Goal: Task Accomplishment & Management: Manage account settings

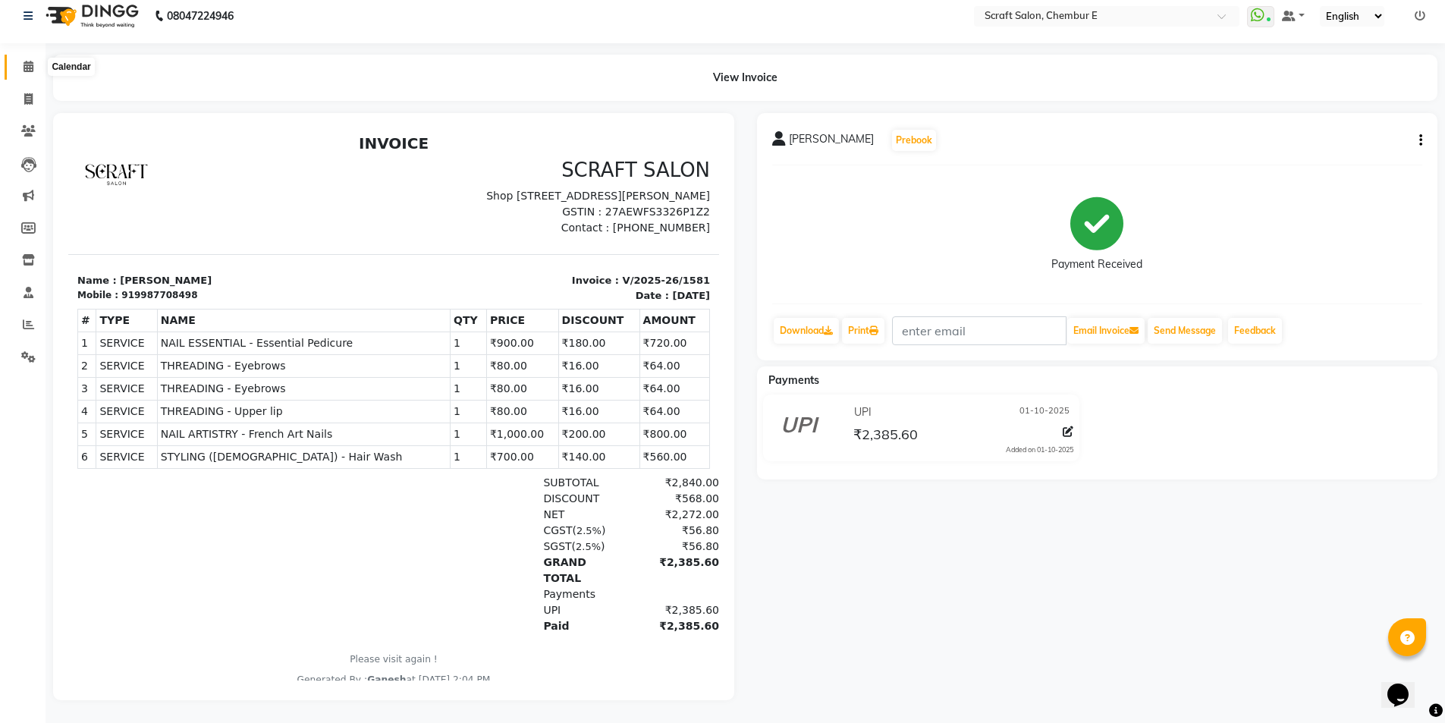
click at [30, 61] on icon at bounding box center [29, 66] width 10 height 11
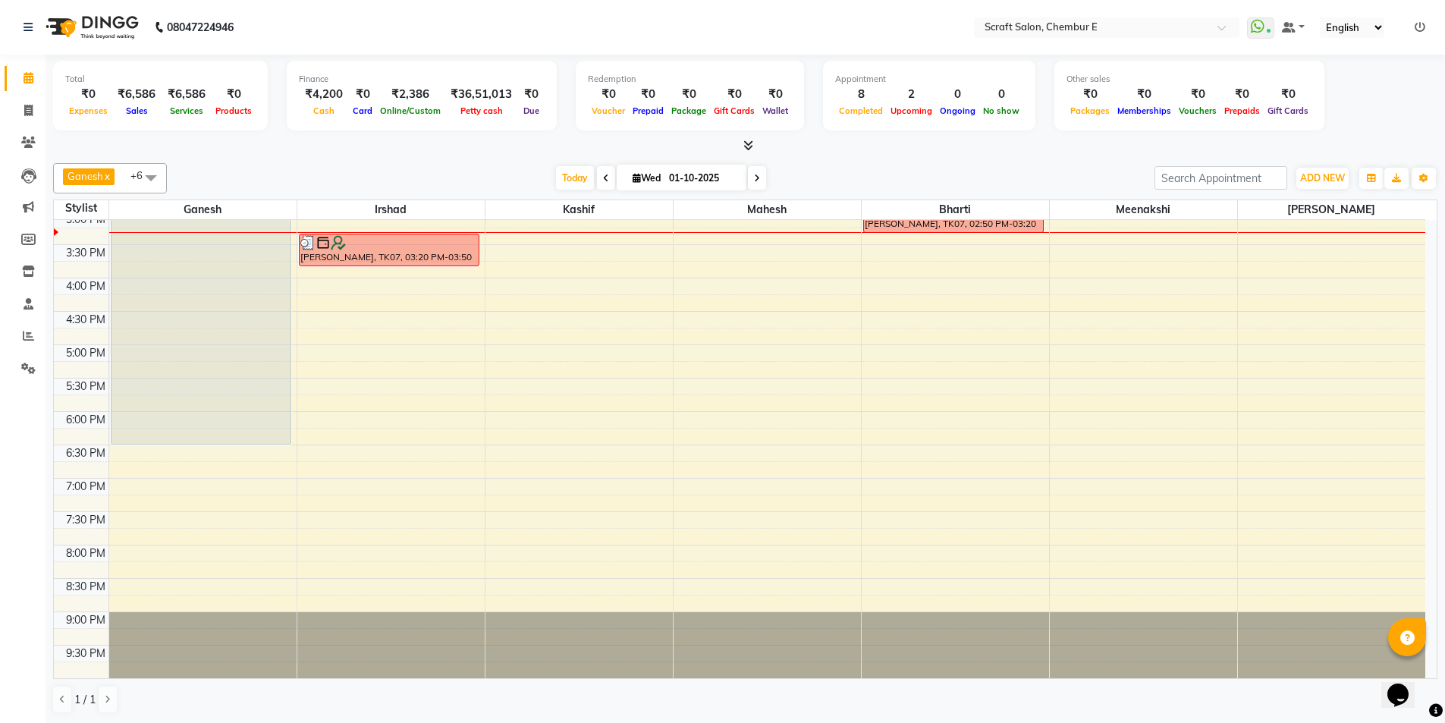
scroll to position [23, 0]
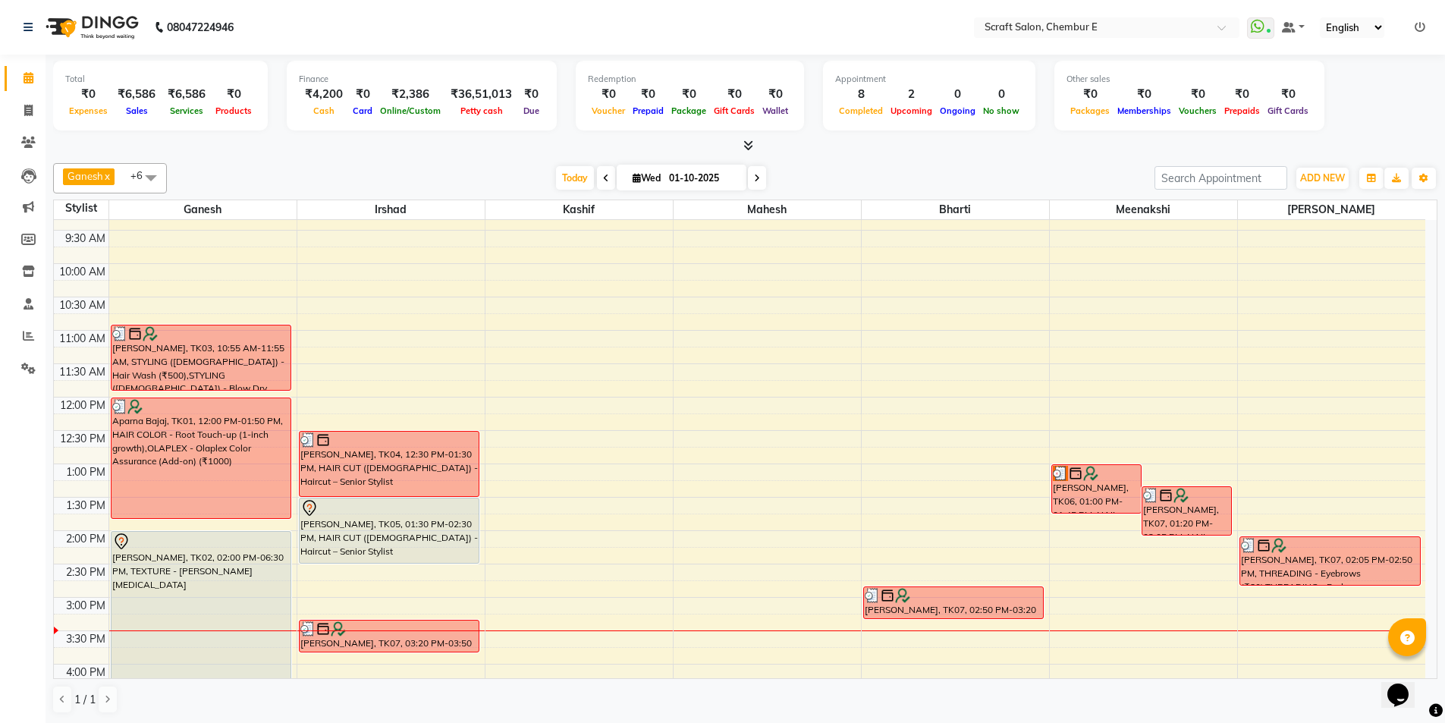
click at [435, 526] on div "[PERSON_NAME], TK05, 01:30 PM-02:30 PM, HAIR CUT ([DEMOGRAPHIC_DATA]) - Haircut…" at bounding box center [390, 530] width 180 height 64
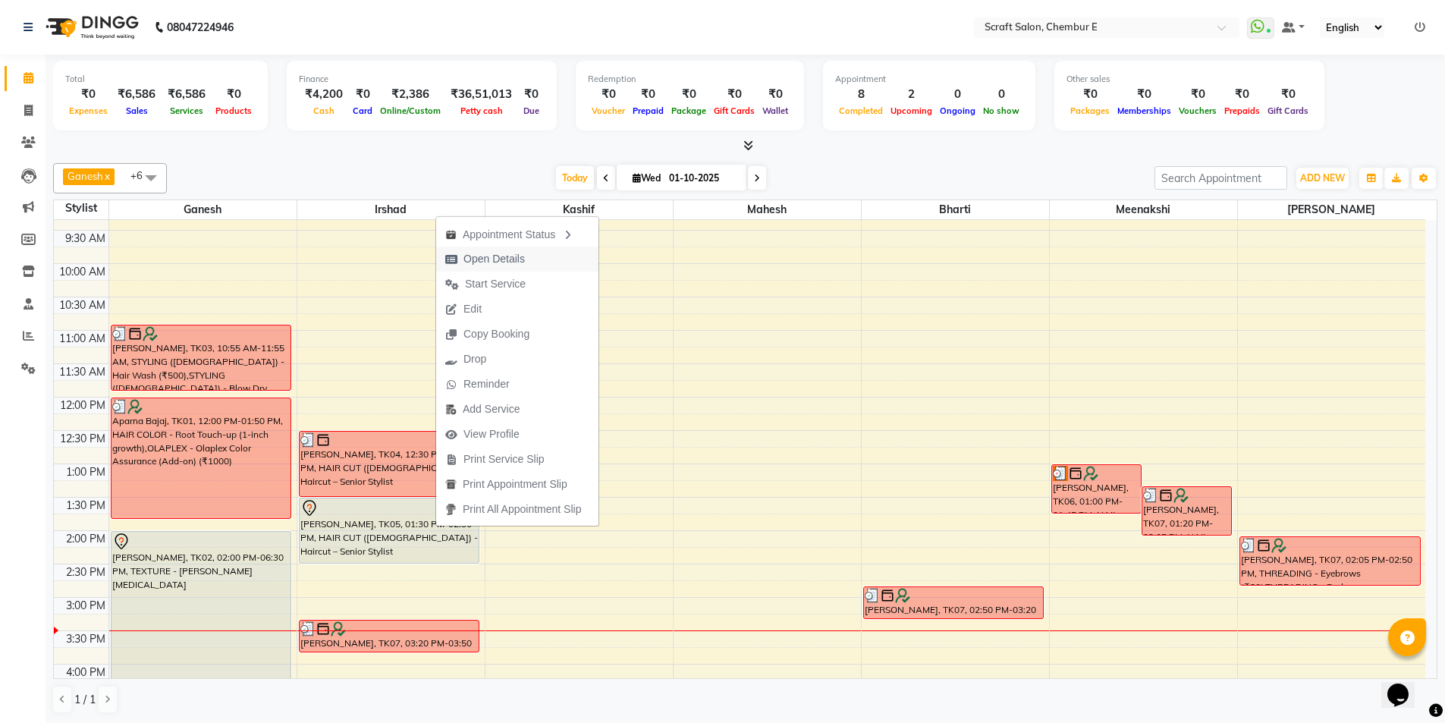
click at [501, 254] on span "Open Details" at bounding box center [493, 259] width 61 height 16
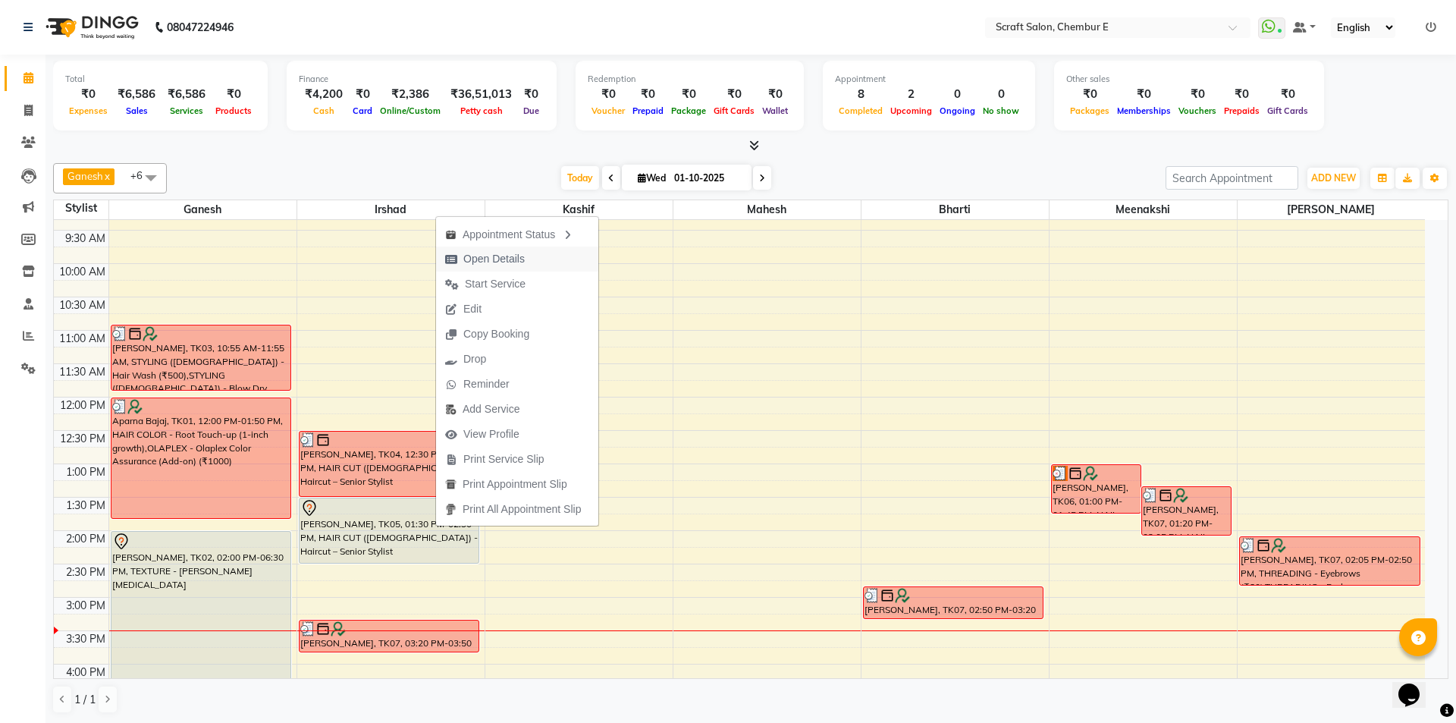
select select "7"
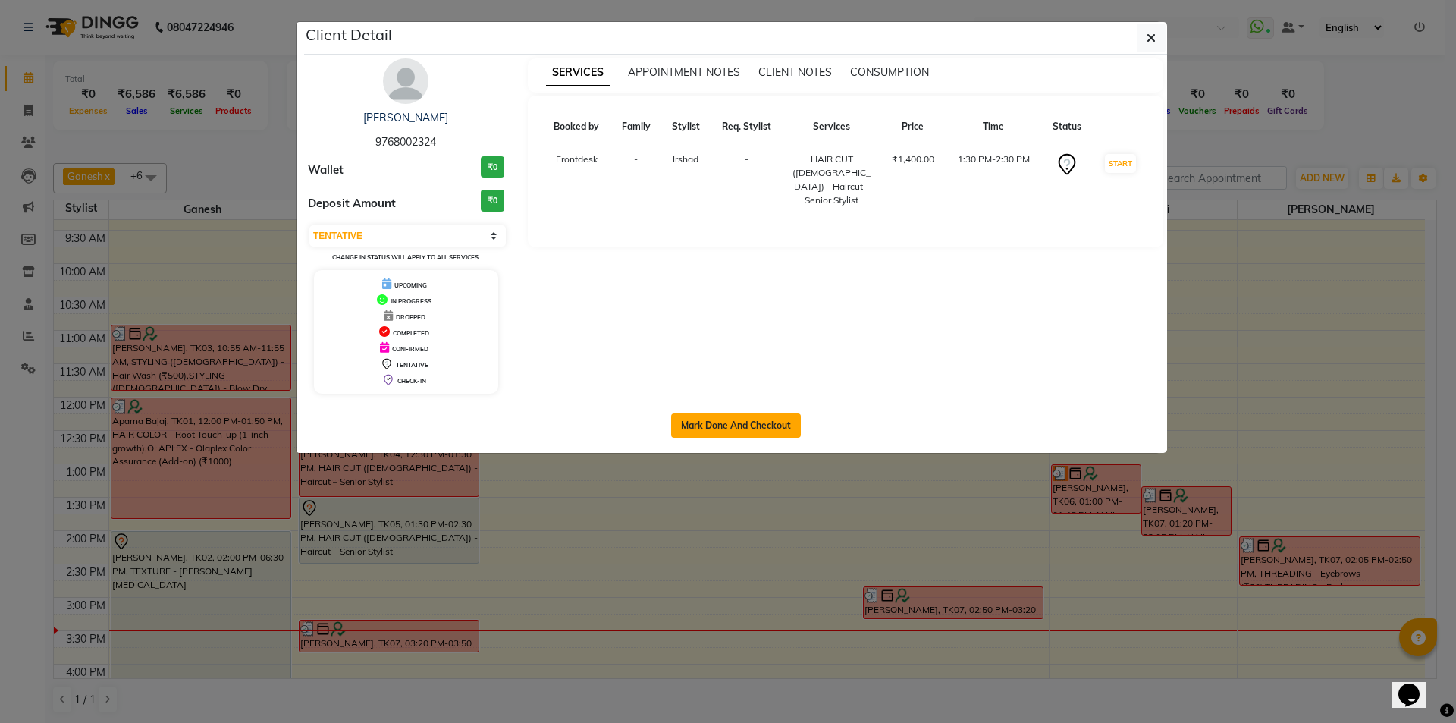
click at [772, 426] on button "Mark Done And Checkout" at bounding box center [736, 425] width 130 height 24
select select "3922"
select select "service"
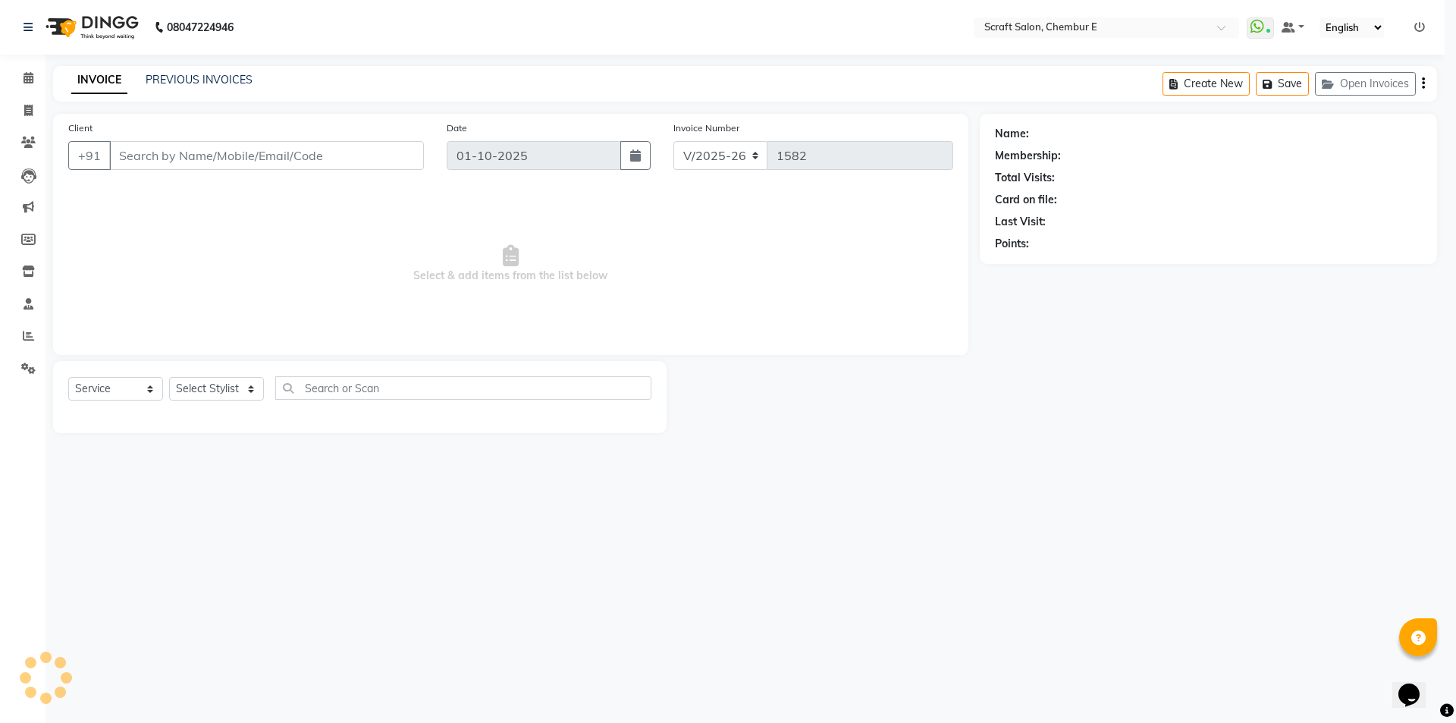
select select "3"
type input "9768002324"
select select "33658"
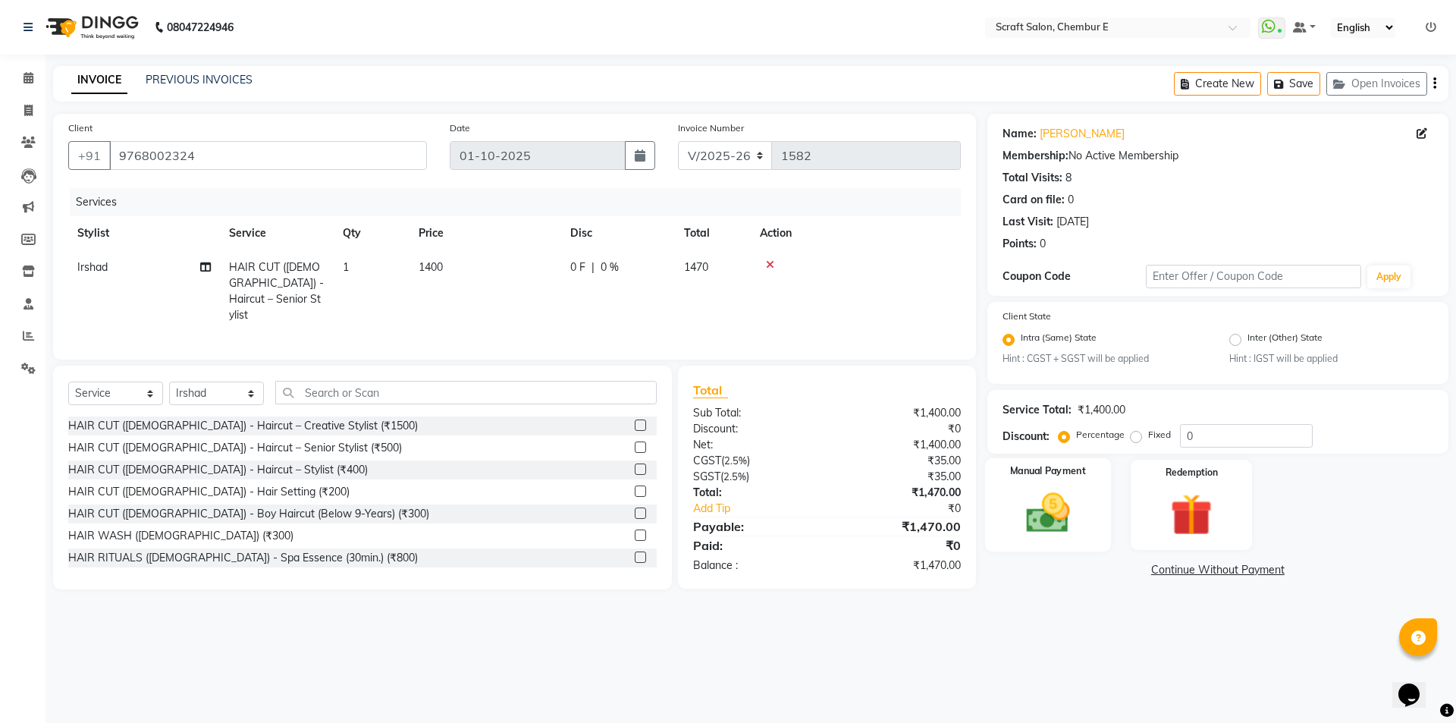
click at [1087, 509] on div "Manual Payment" at bounding box center [1048, 504] width 126 height 93
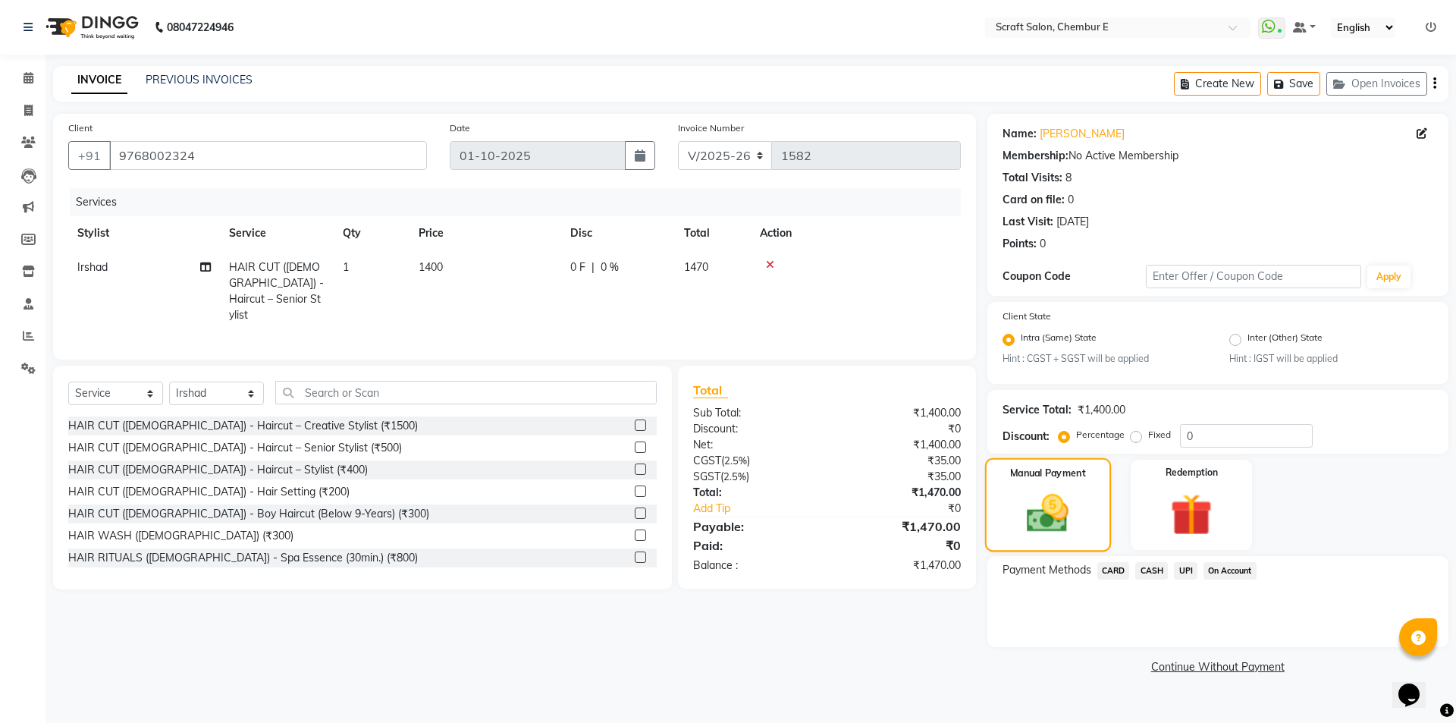
click at [1075, 495] on img at bounding box center [1047, 514] width 68 height 49
click at [1118, 574] on span "CARD" at bounding box center [1114, 570] width 33 height 17
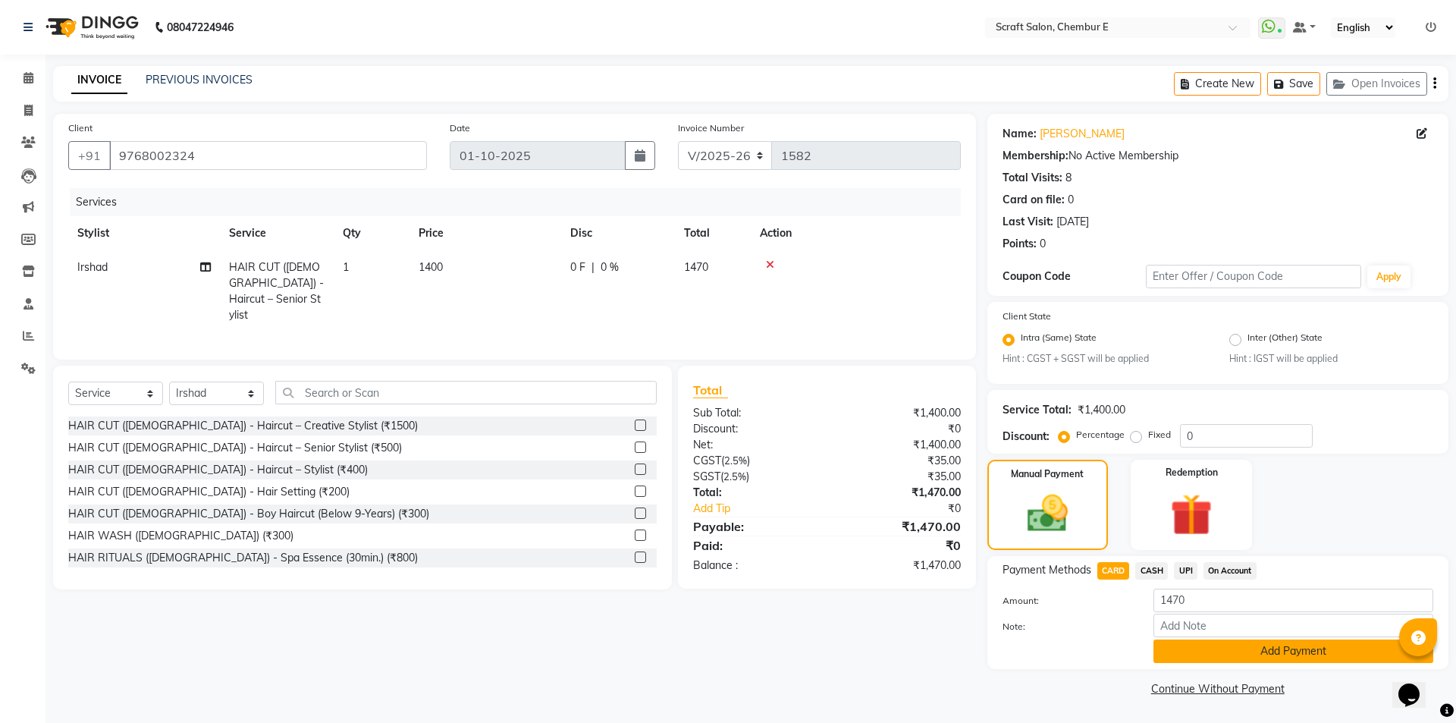
click at [1261, 648] on button "Add Payment" at bounding box center [1294, 651] width 280 height 24
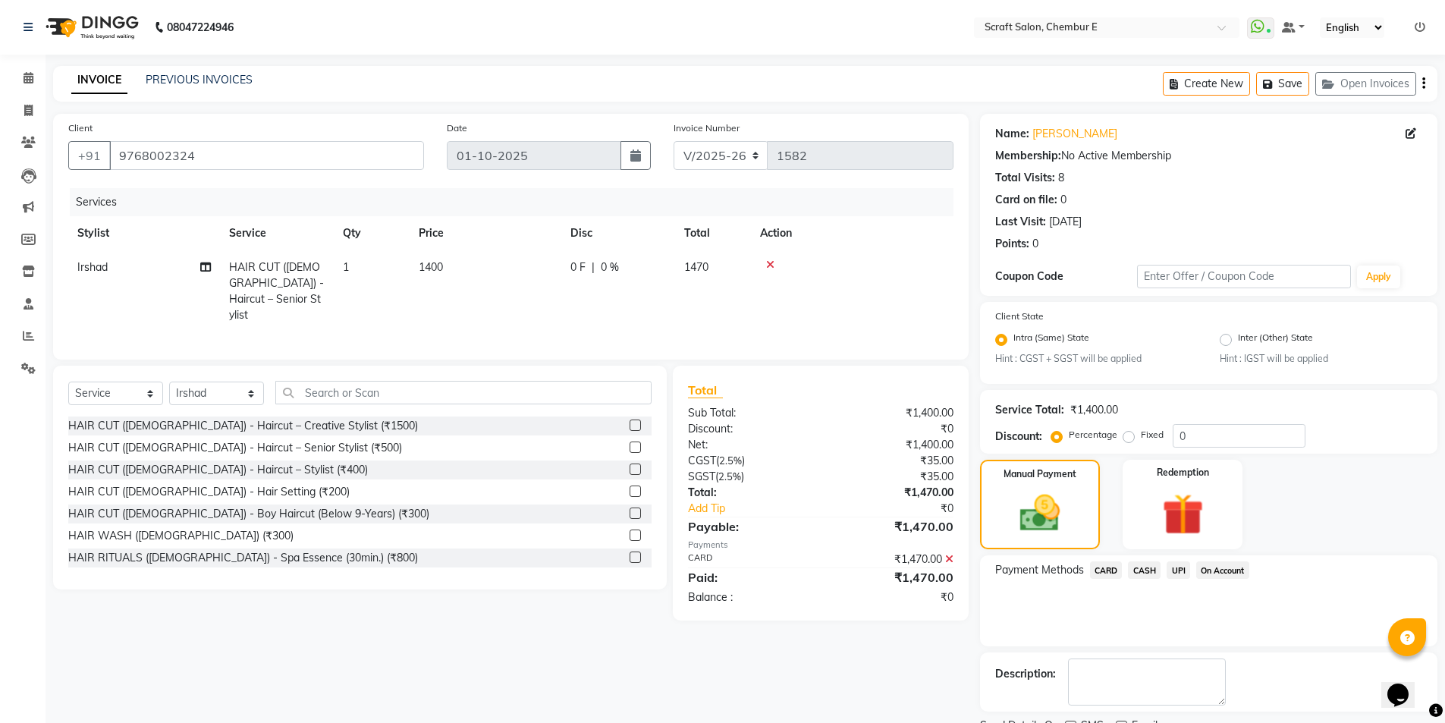
scroll to position [63, 0]
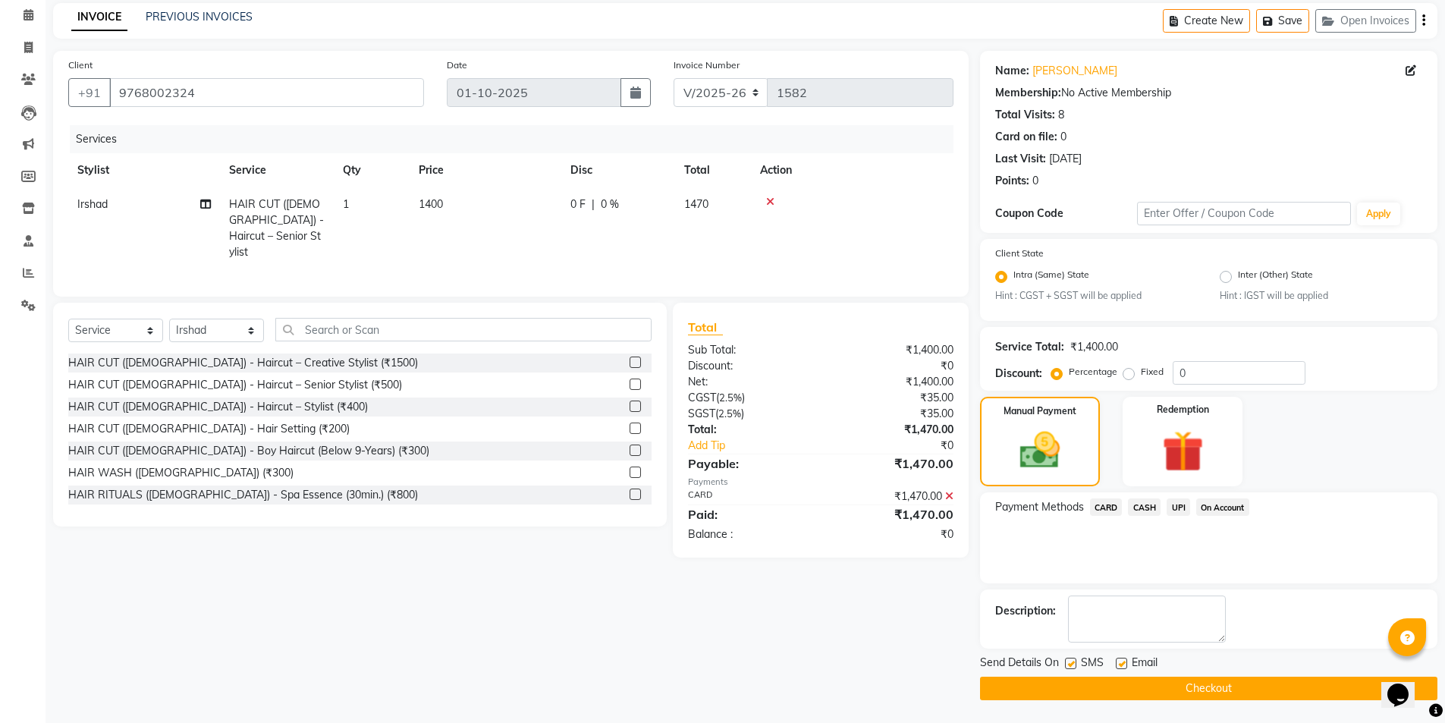
click at [1117, 666] on label at bounding box center [1121, 663] width 11 height 11
click at [1117, 666] on input "checkbox" at bounding box center [1121, 664] width 10 height 10
checkbox input "false"
click at [1122, 690] on button "Checkout" at bounding box center [1208, 689] width 457 height 24
